Goal: Transaction & Acquisition: Obtain resource

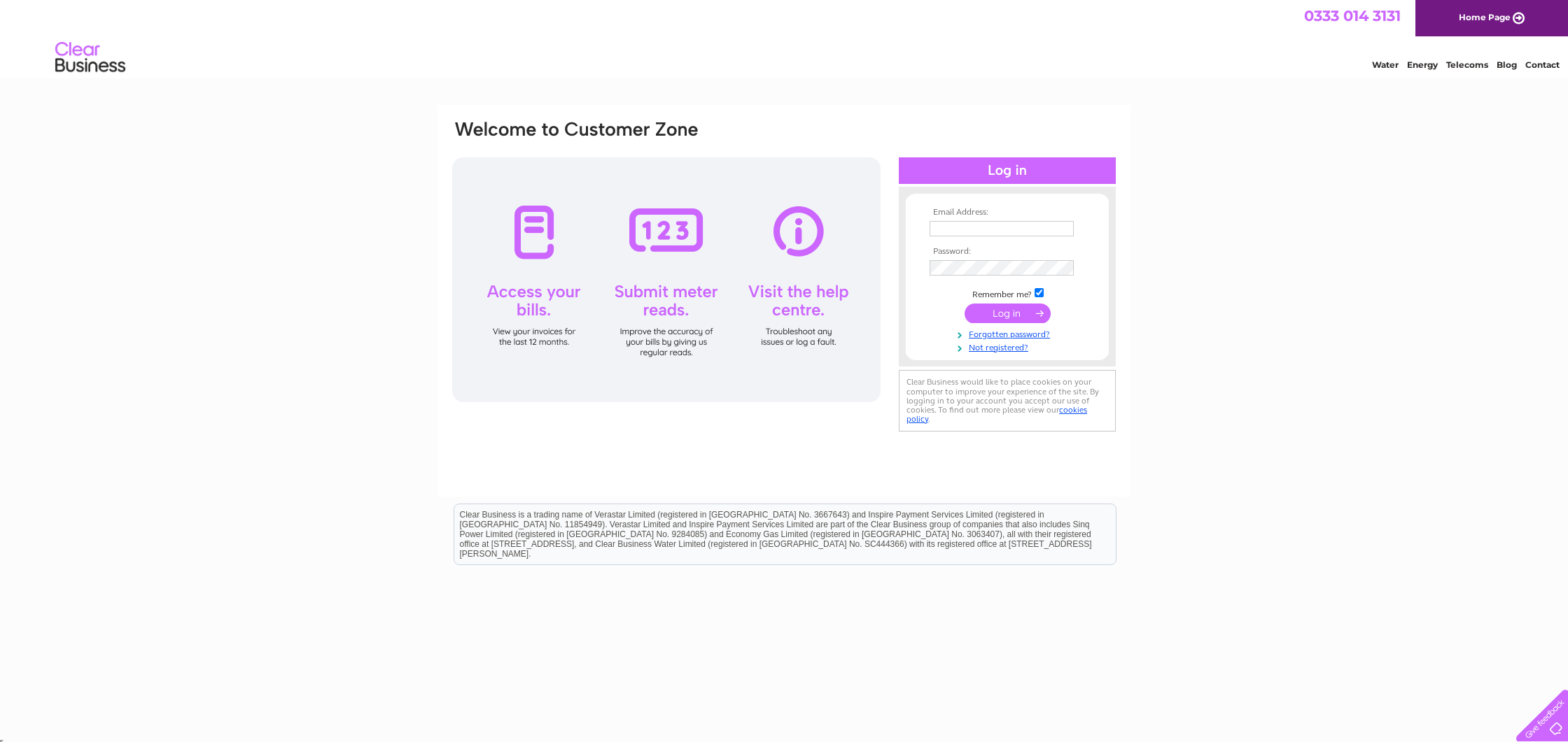
click at [1001, 227] on input "text" at bounding box center [1001, 229] width 144 height 15
type input "marisa@metierservicesltd.com"
click at [1007, 318] on input "submit" at bounding box center [1008, 315] width 86 height 20
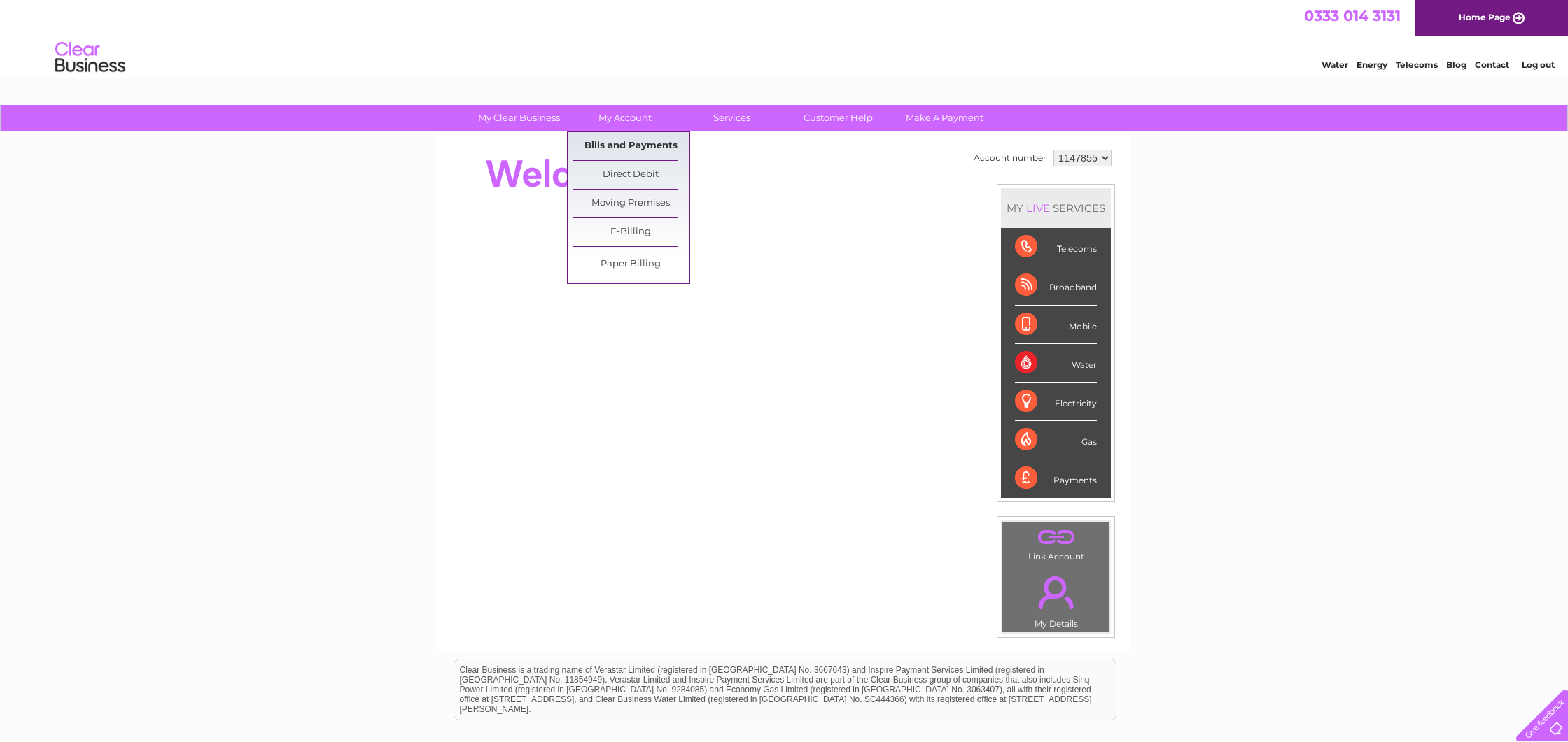
click at [625, 141] on link "Bills and Payments" at bounding box center [631, 146] width 115 height 28
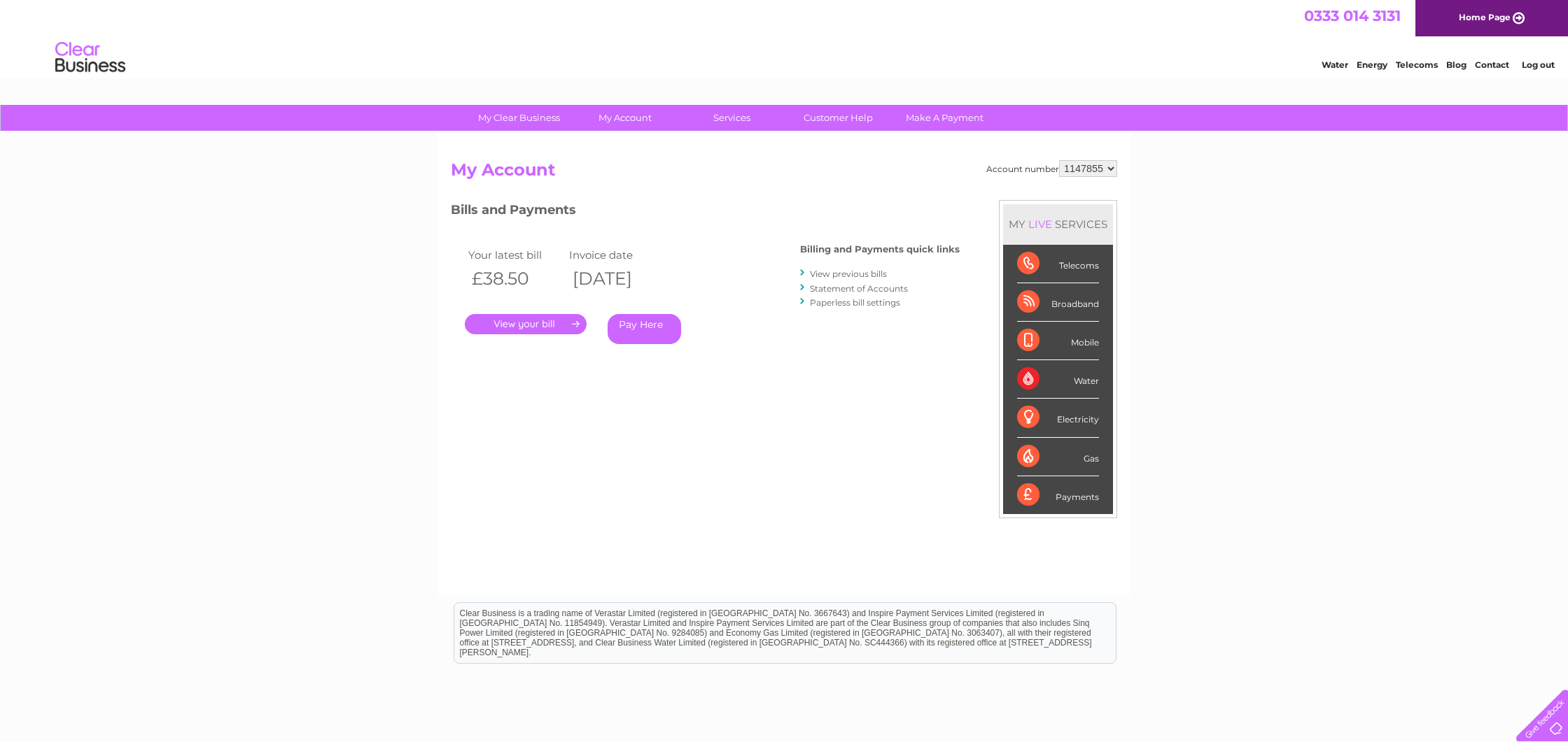
click at [517, 324] on link "." at bounding box center [525, 324] width 122 height 20
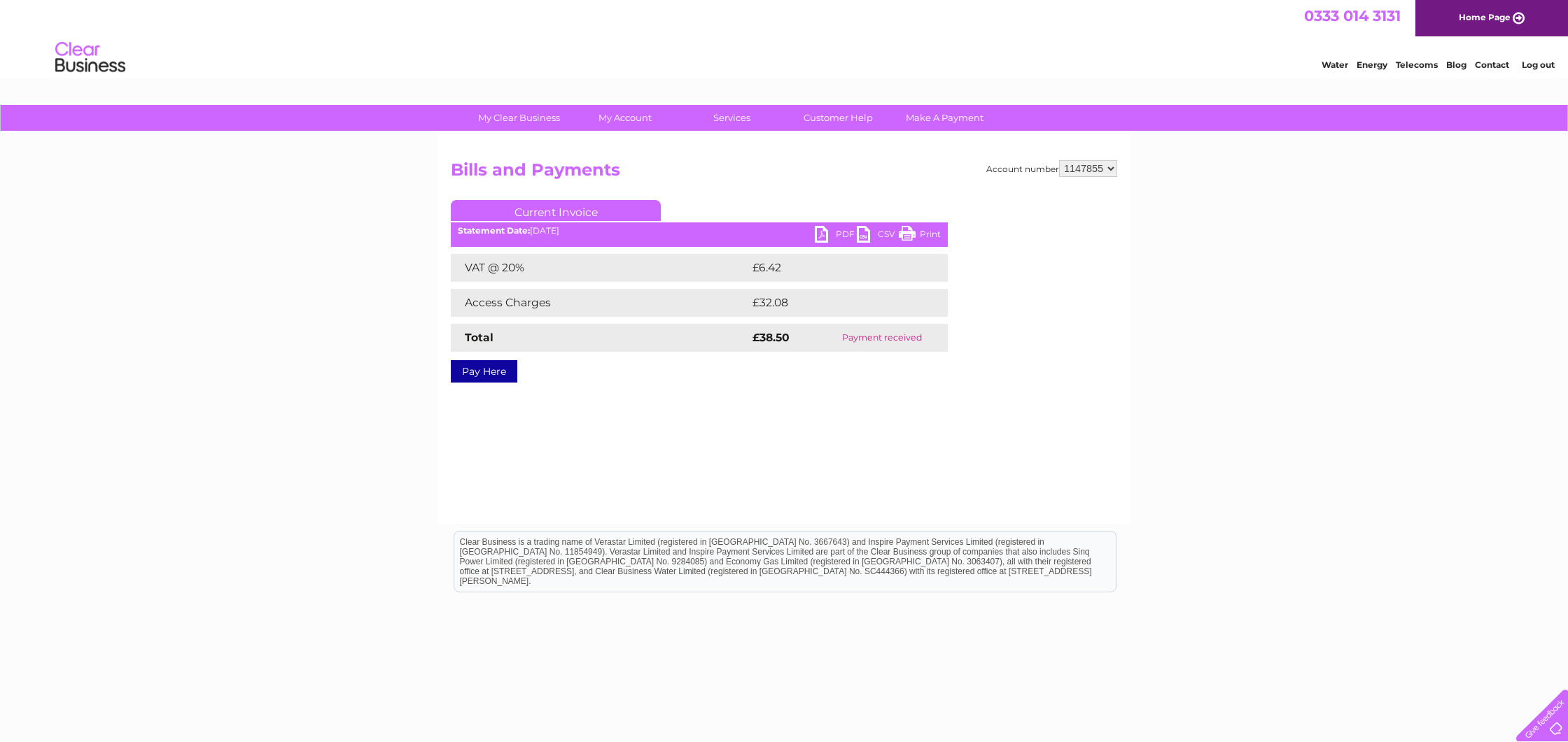
click at [837, 235] on link "PDF" at bounding box center [835, 236] width 42 height 20
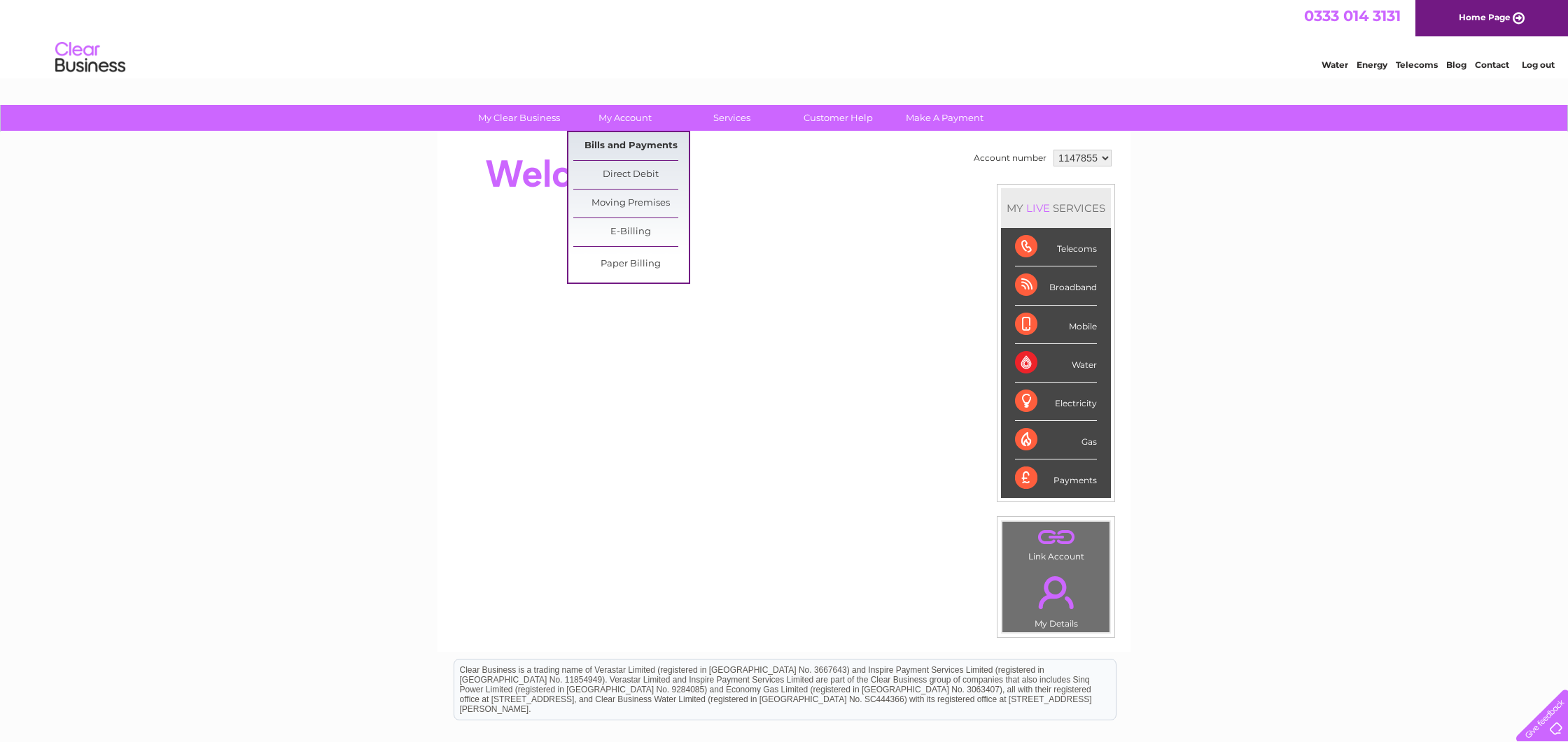
click at [630, 144] on link "Bills and Payments" at bounding box center [631, 146] width 115 height 28
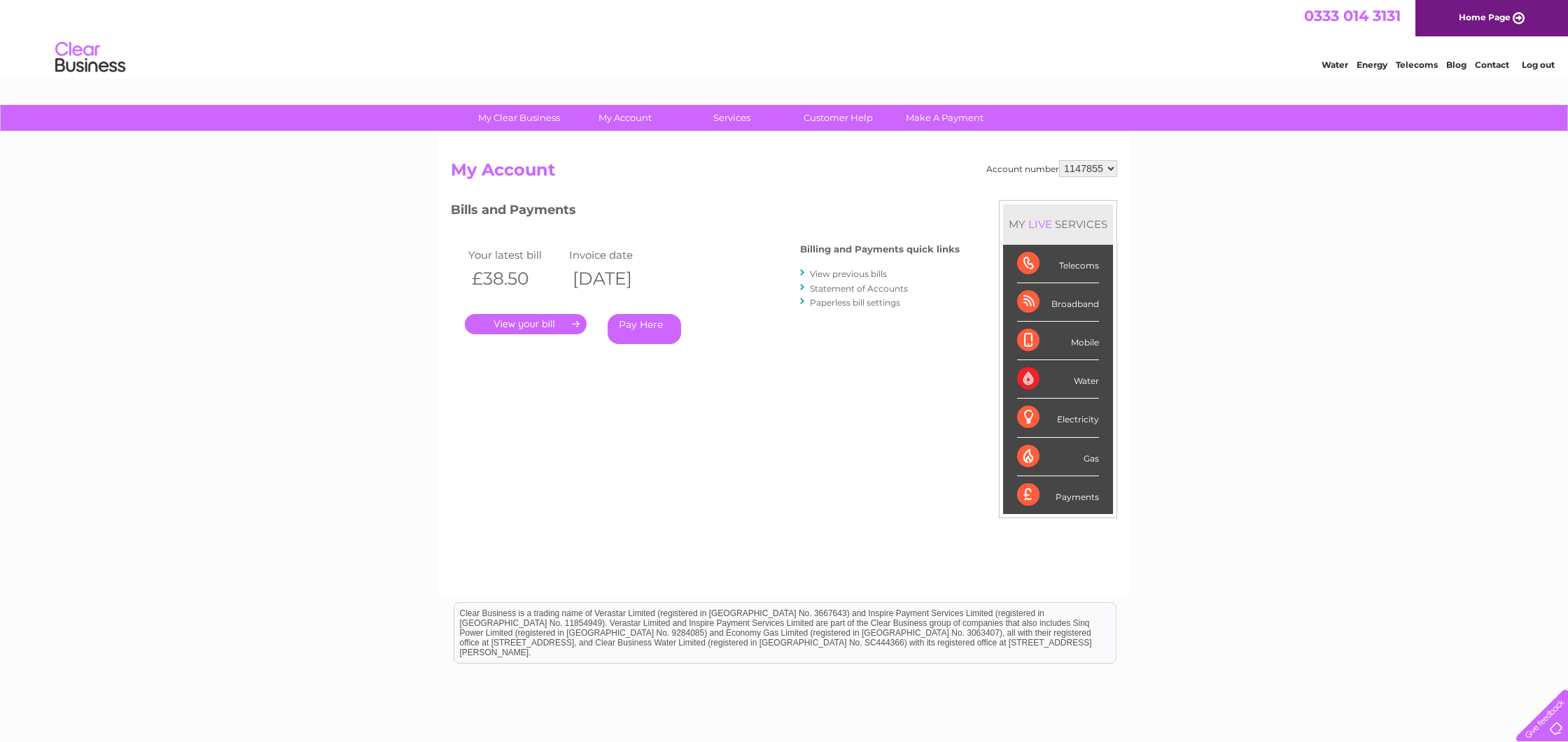
click at [529, 324] on link "." at bounding box center [525, 324] width 122 height 20
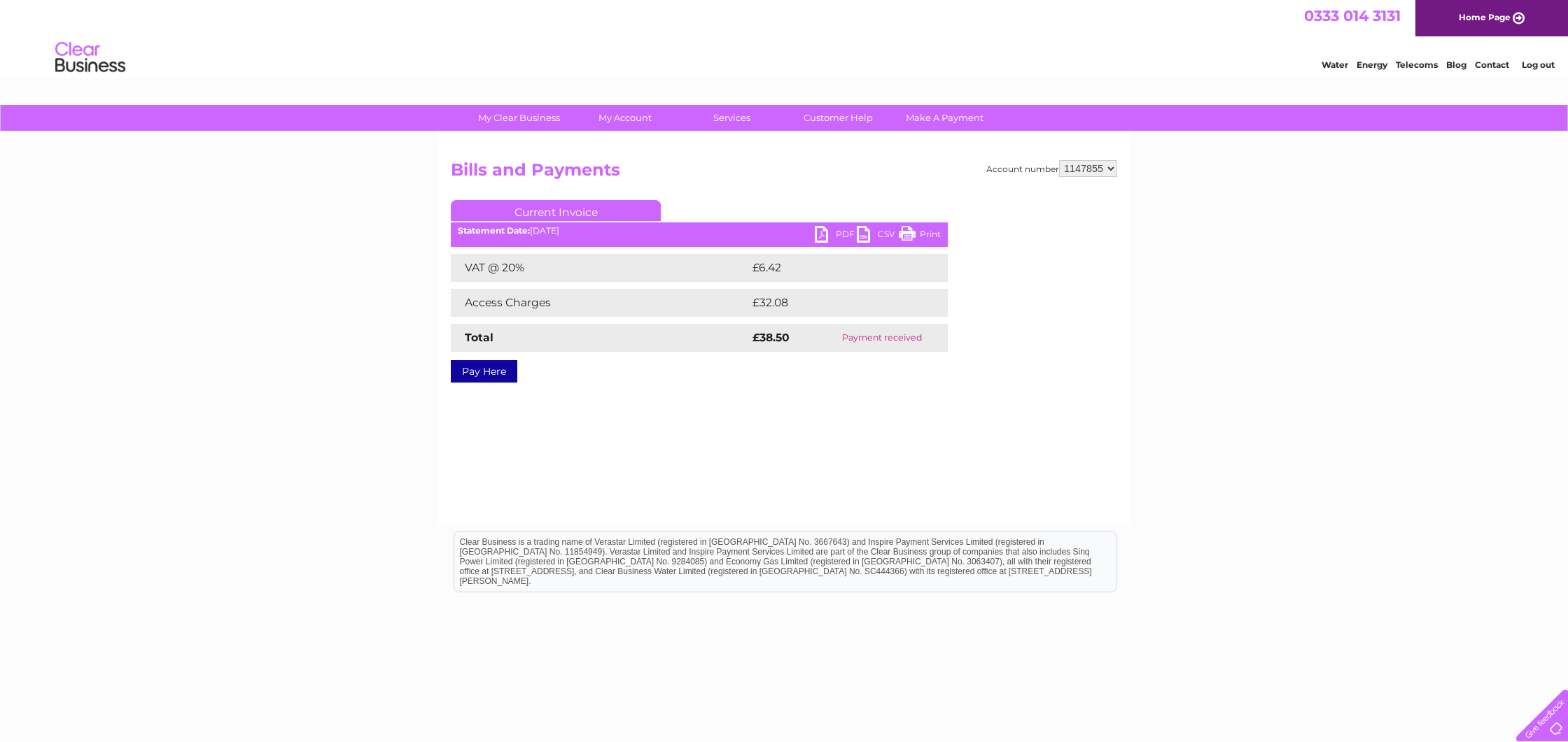
click at [845, 232] on link "PDF" at bounding box center [835, 236] width 42 height 20
